Goal: Navigation & Orientation: Find specific page/section

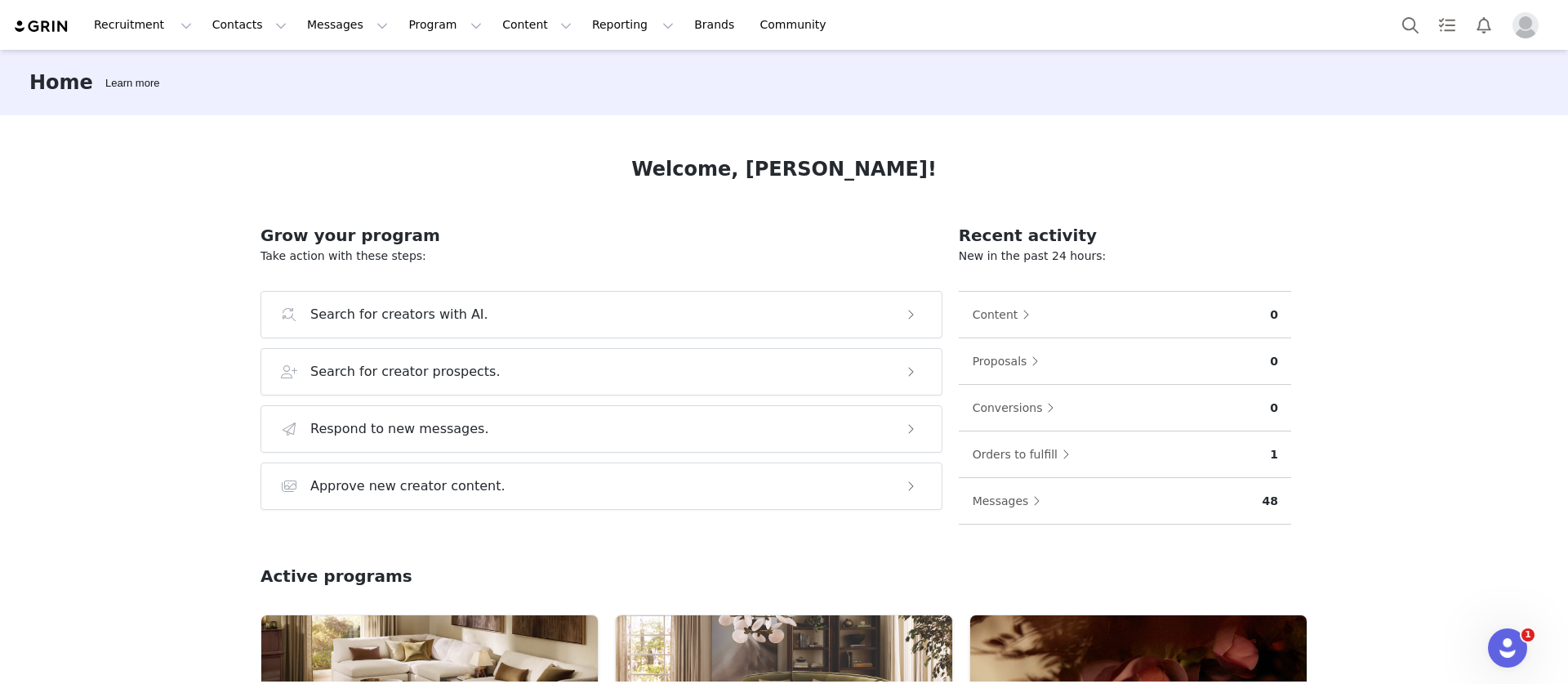
click at [1445, 229] on div "Home Learn more Welcome, [PERSON_NAME]! Grow your program Take action with thes…" at bounding box center [784, 365] width 1568 height 632
click at [240, 27] on button "Contacts Contacts" at bounding box center [249, 25] width 94 height 37
click at [328, 26] on button "Messages Messages" at bounding box center [347, 25] width 101 height 37
click at [399, 28] on button "Program Program" at bounding box center [445, 25] width 93 height 37
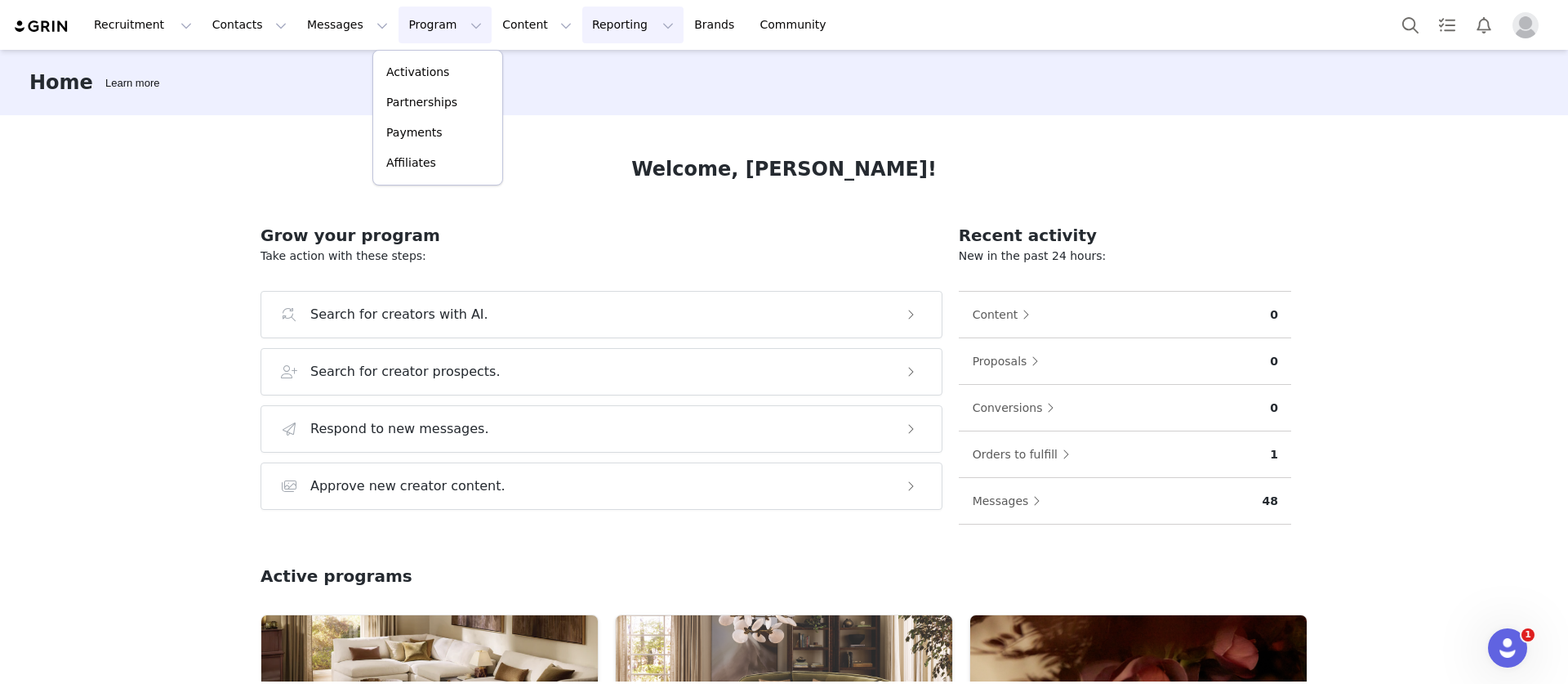
click at [590, 23] on button "Reporting Reporting" at bounding box center [633, 25] width 101 height 37
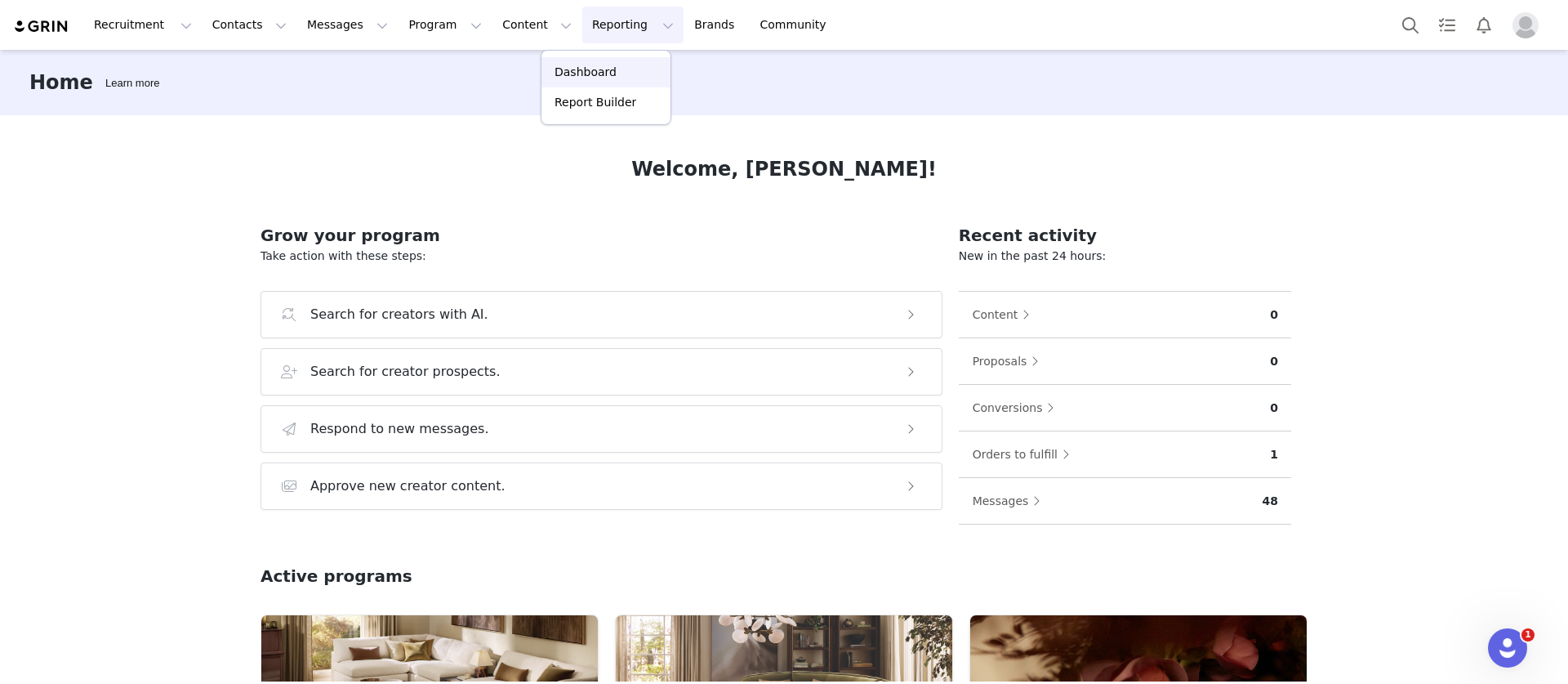
click at [585, 71] on p "Dashboard" at bounding box center [585, 72] width 62 height 17
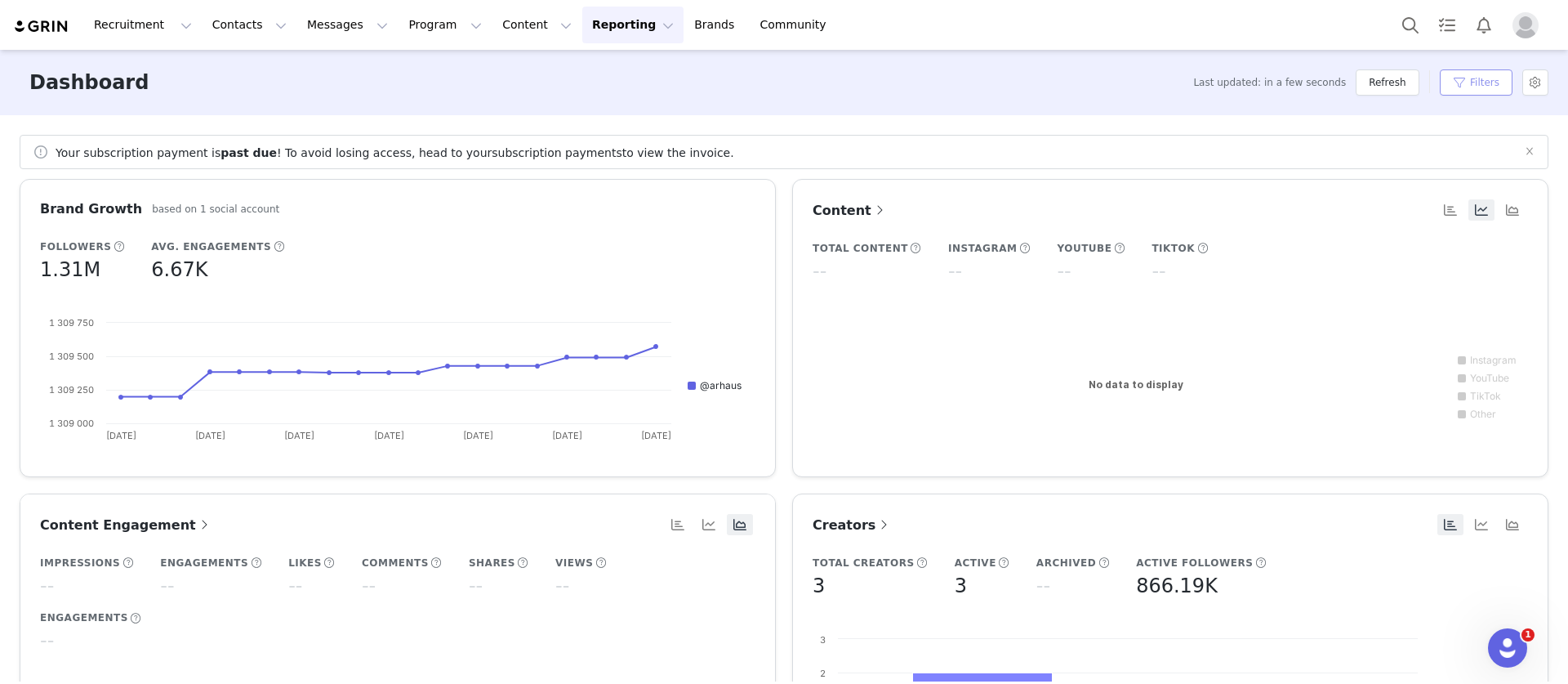
click at [1480, 82] on button "Filters" at bounding box center [1476, 82] width 73 height 26
click at [234, 157] on b "past due" at bounding box center [249, 152] width 57 height 13
click at [1526, 18] on img "Profile" at bounding box center [1526, 25] width 26 height 26
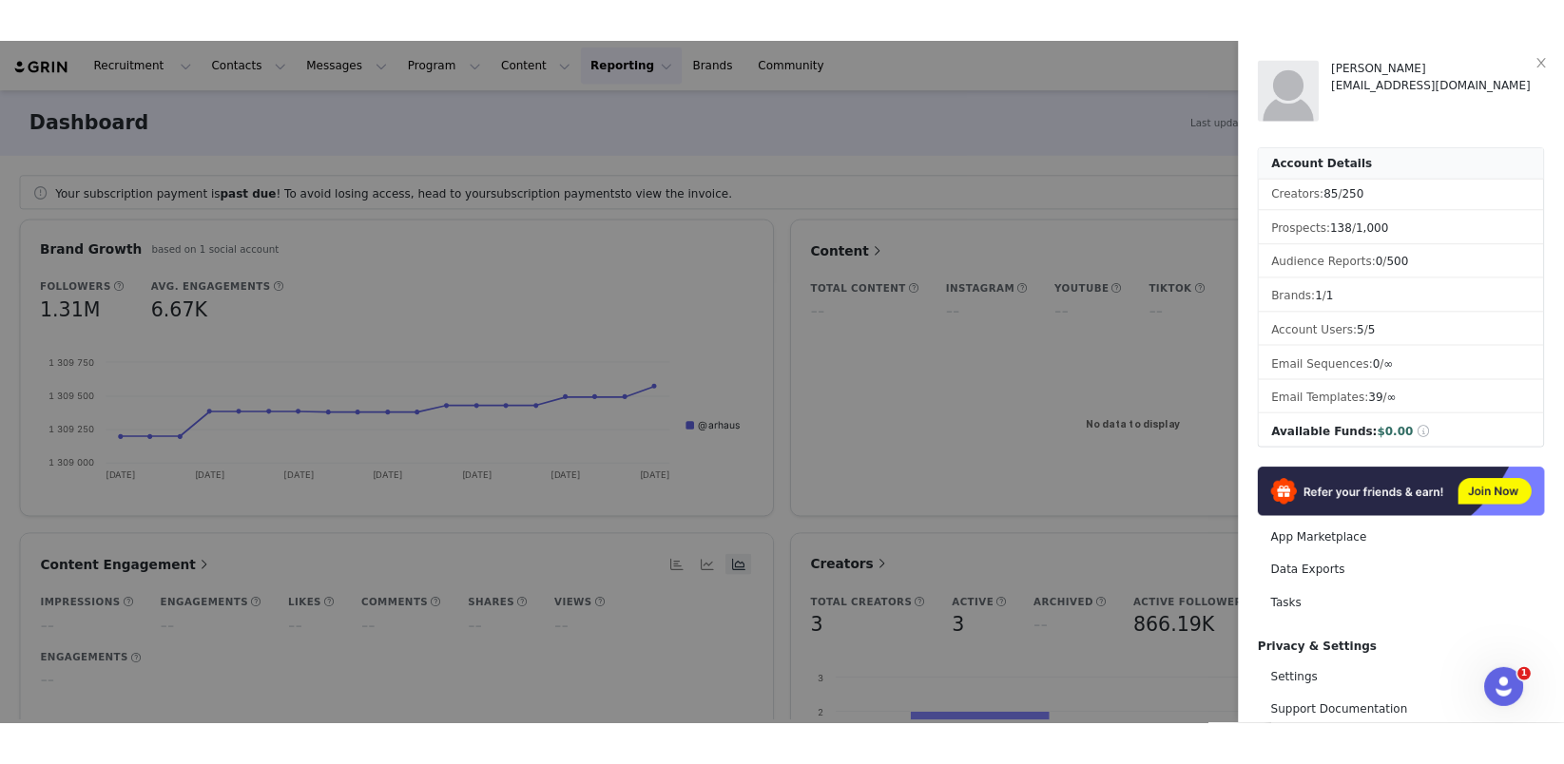
scroll to position [168, 0]
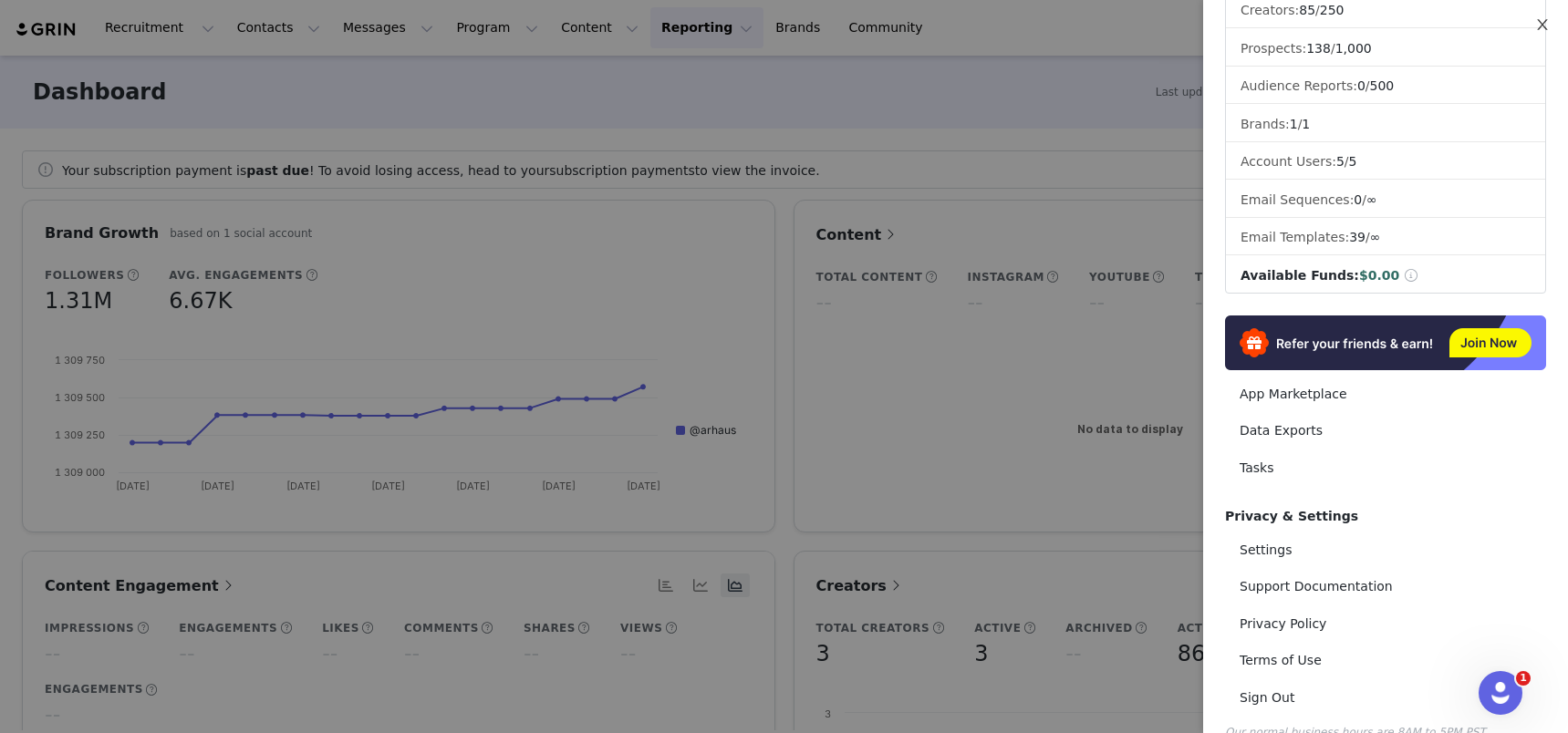
click at [1549, 18] on icon "icon: close" at bounding box center [1542, 24] width 14 height 14
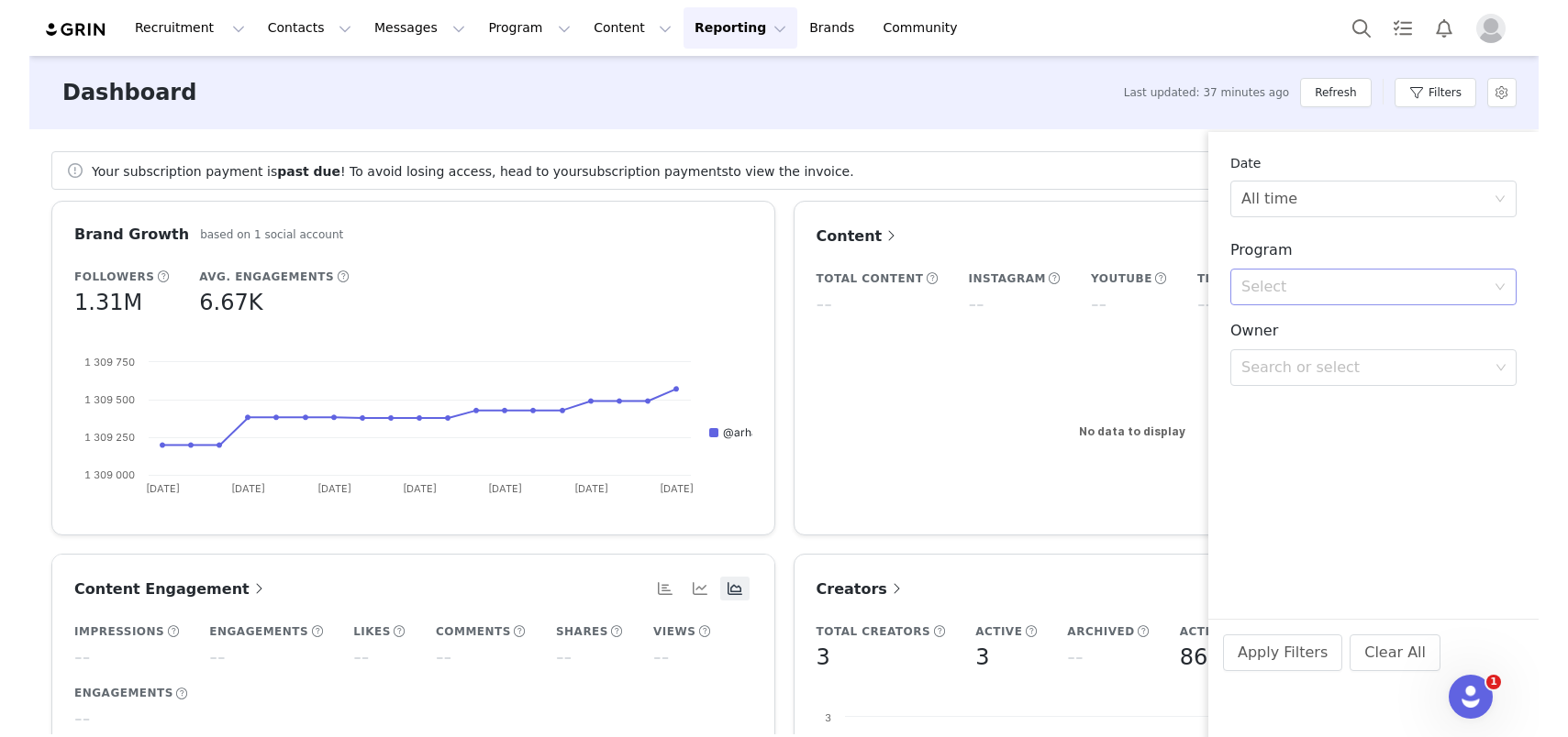
scroll to position [0, 0]
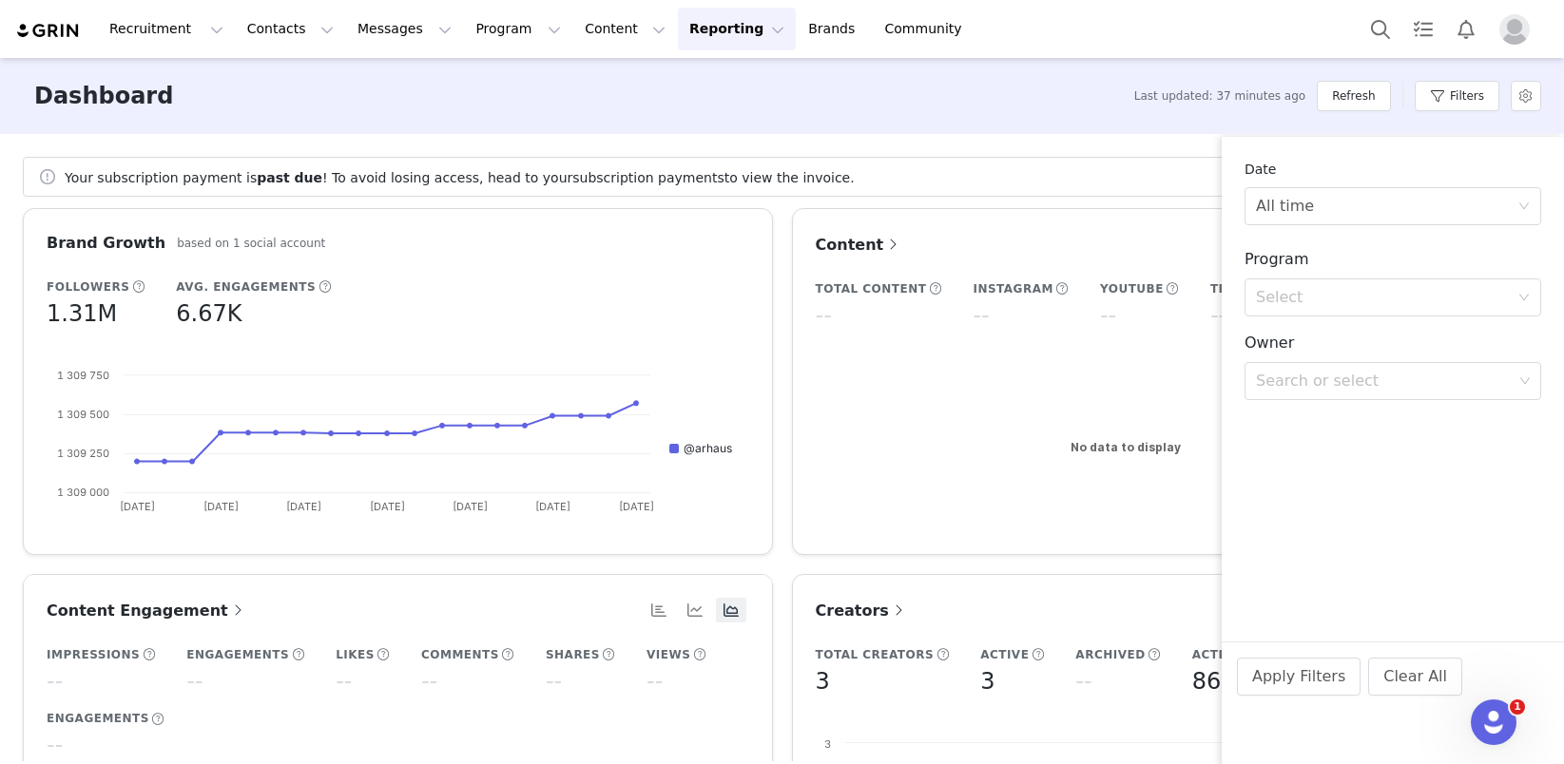
click at [1563, 140] on body "Recruitment Recruitment Creator Search Curated Lists Landing Pages Web Extensio…" at bounding box center [782, 382] width 1564 height 764
